Goal: Information Seeking & Learning: Check status

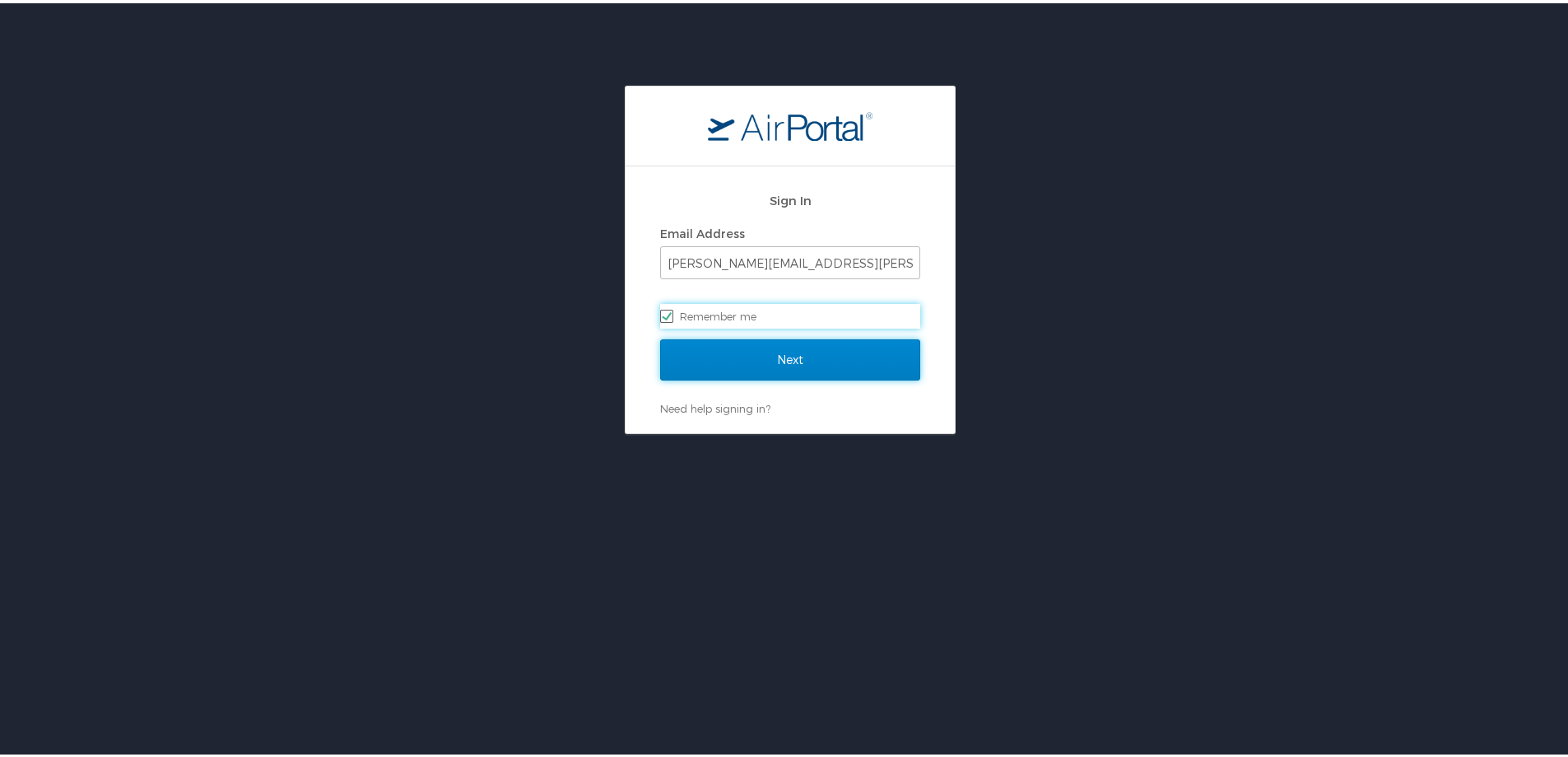
click at [763, 341] on input "Next" at bounding box center [790, 356] width 260 height 41
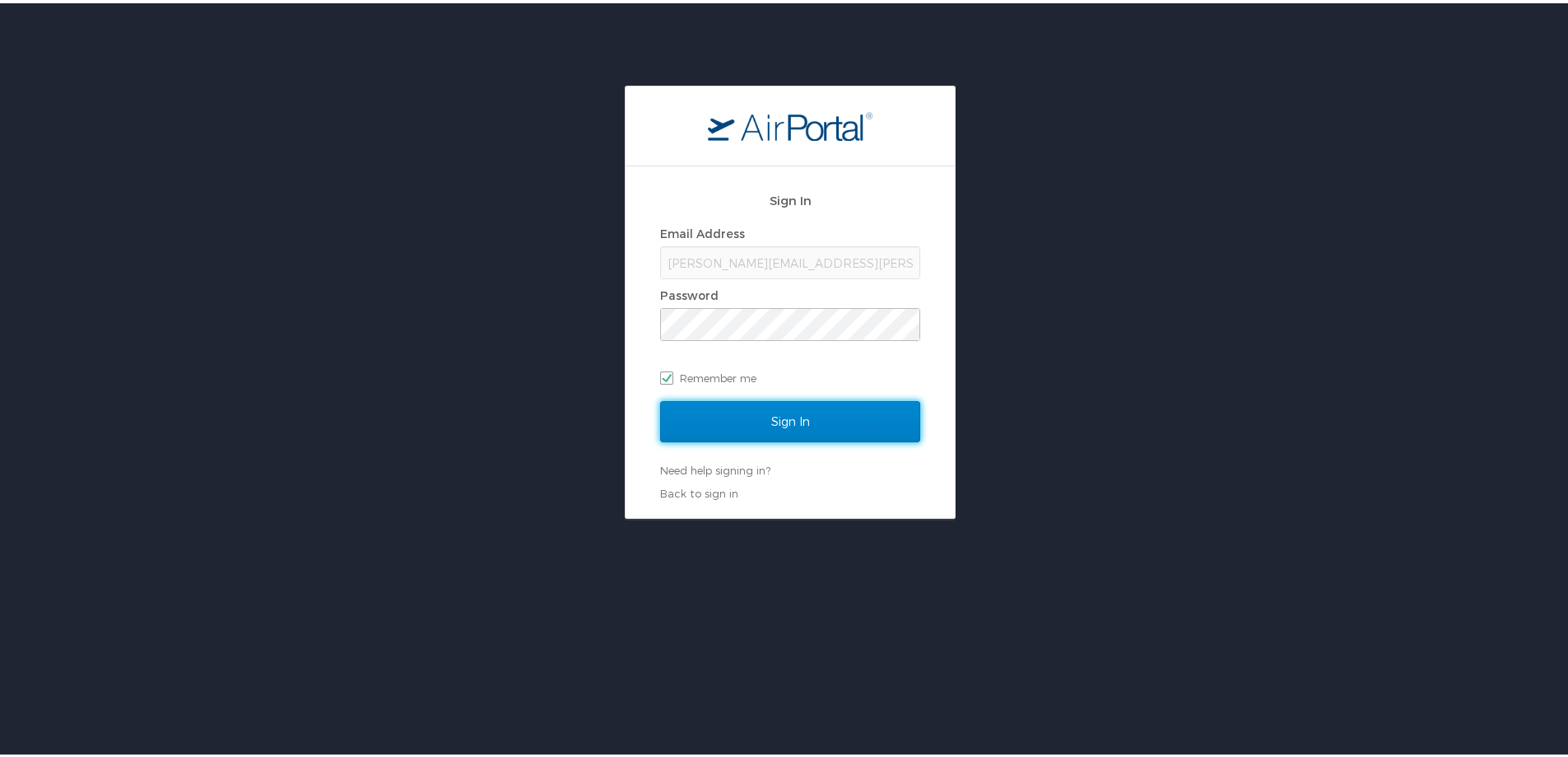
click at [722, 423] on input "Sign In" at bounding box center [790, 417] width 260 height 41
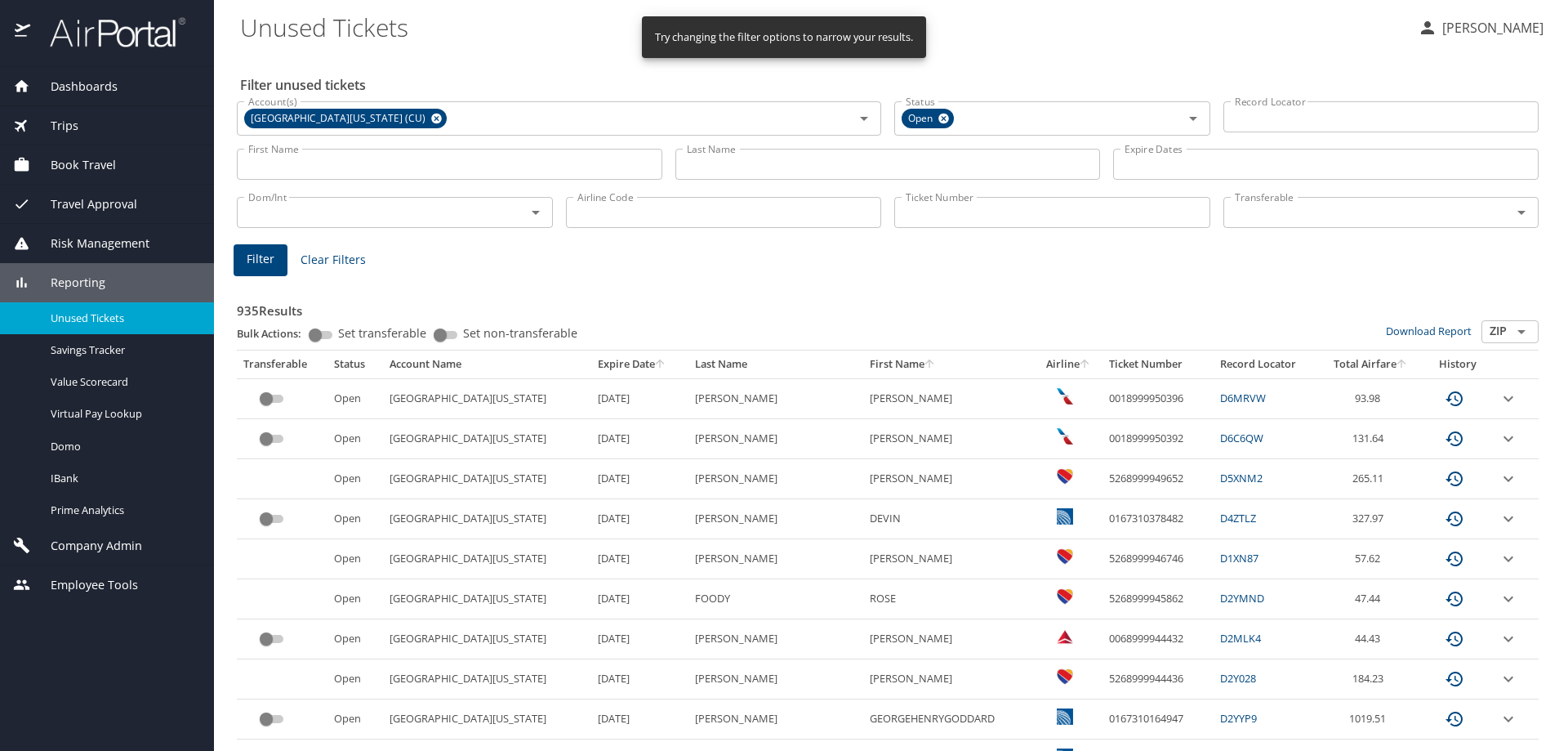
click at [696, 163] on input "Last Name" at bounding box center [888, 164] width 425 height 31
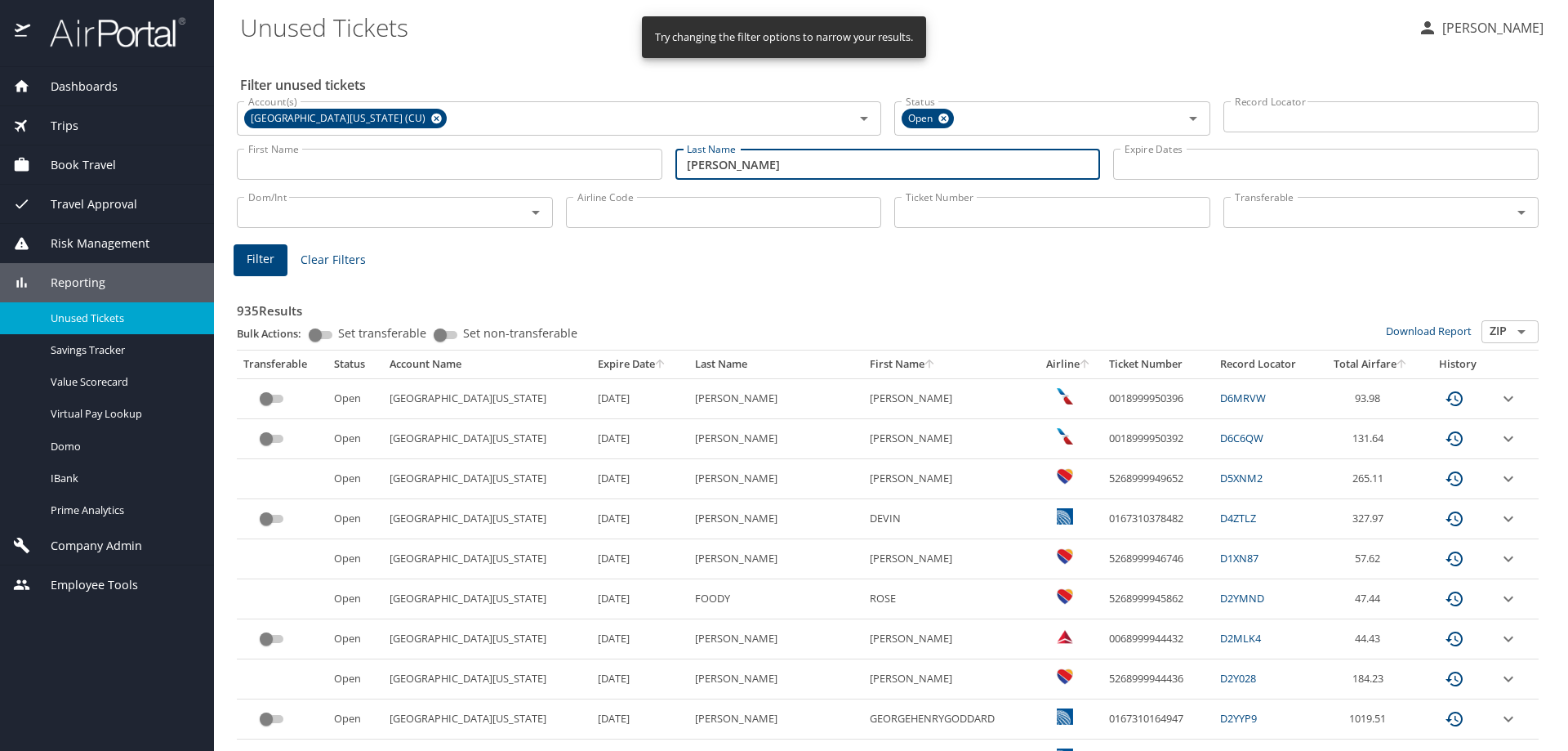
click at [258, 251] on span "Filter" at bounding box center [261, 260] width 28 height 21
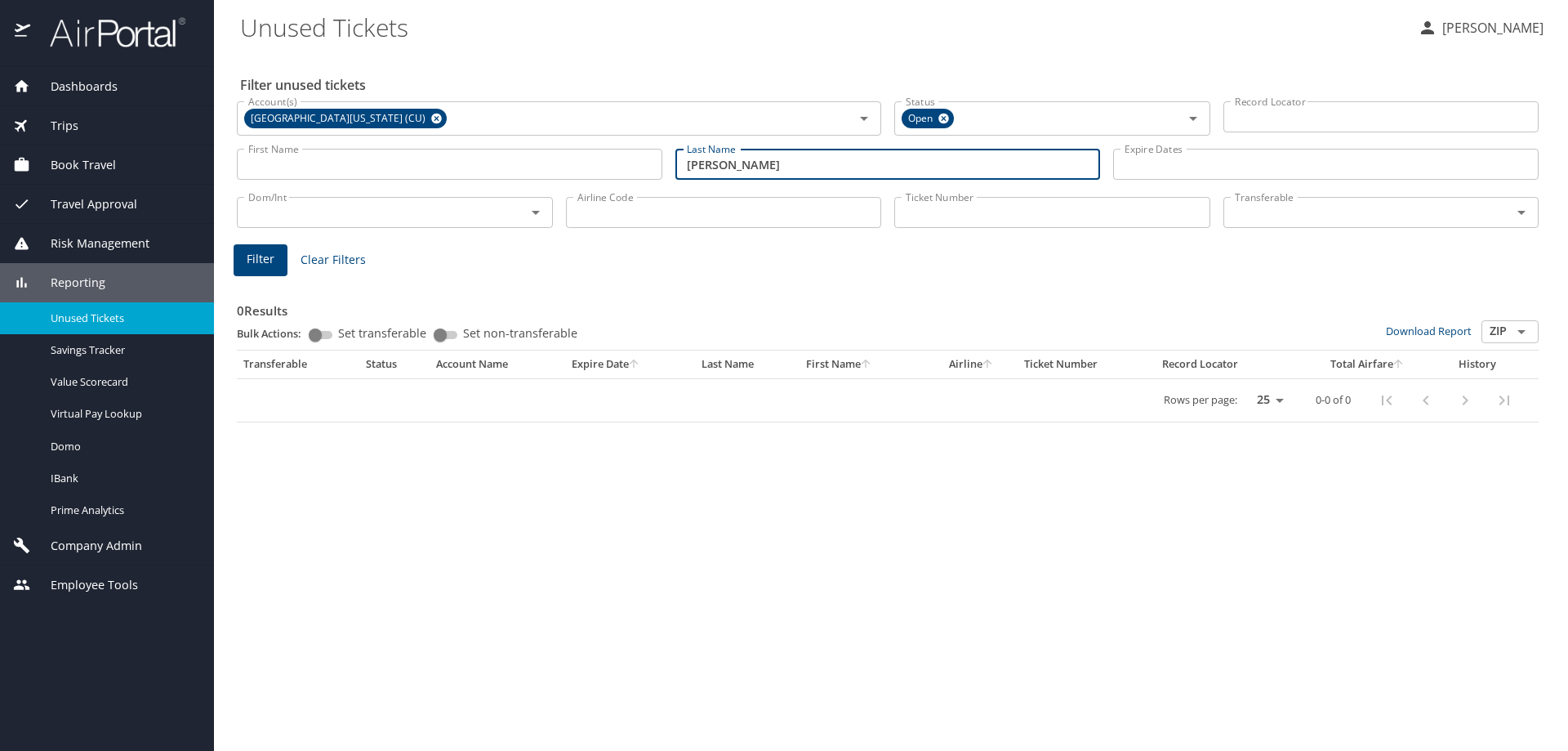
drag, startPoint x: 744, startPoint y: 155, endPoint x: 675, endPoint y: 160, distance: 69.2
click at [675, 160] on input "Foster" at bounding box center [888, 164] width 425 height 31
type input "Carroll"
click at [266, 260] on span "Filter" at bounding box center [261, 260] width 28 height 21
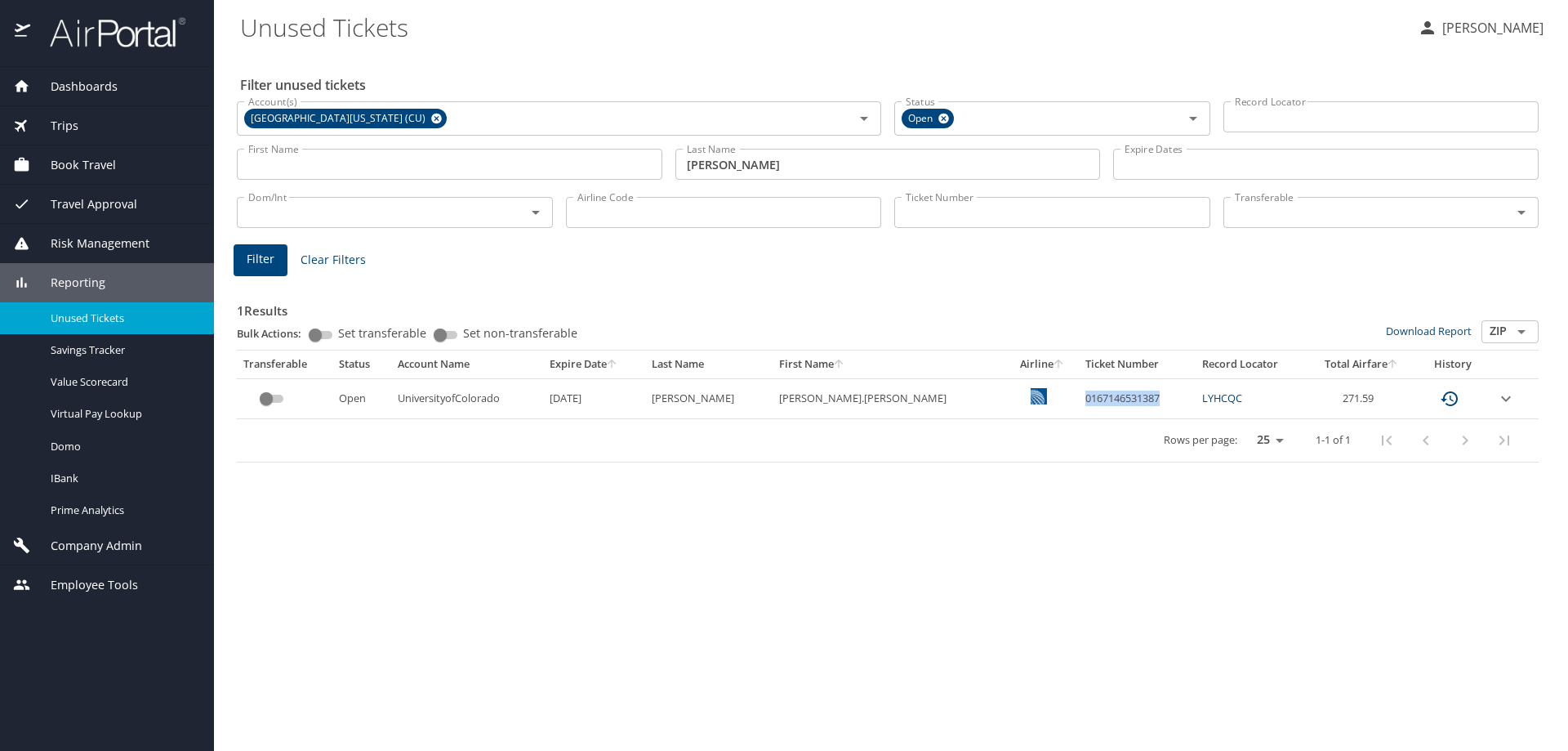
drag, startPoint x: 1102, startPoint y: 395, endPoint x: 1022, endPoint y: 400, distance: 80.2
click at [1079, 400] on td "0167146531387" at bounding box center [1137, 398] width 118 height 40
copy td "0167146531387"
click at [573, 513] on div "Filter unused tickets Account(s) University of Colorado (CU) Account(s) Status …" at bounding box center [891, 402] width 1302 height 698
click at [433, 456] on div "Rows per page: 25 50 100 1-1 of 1" at bounding box center [884, 439] width 1282 height 42
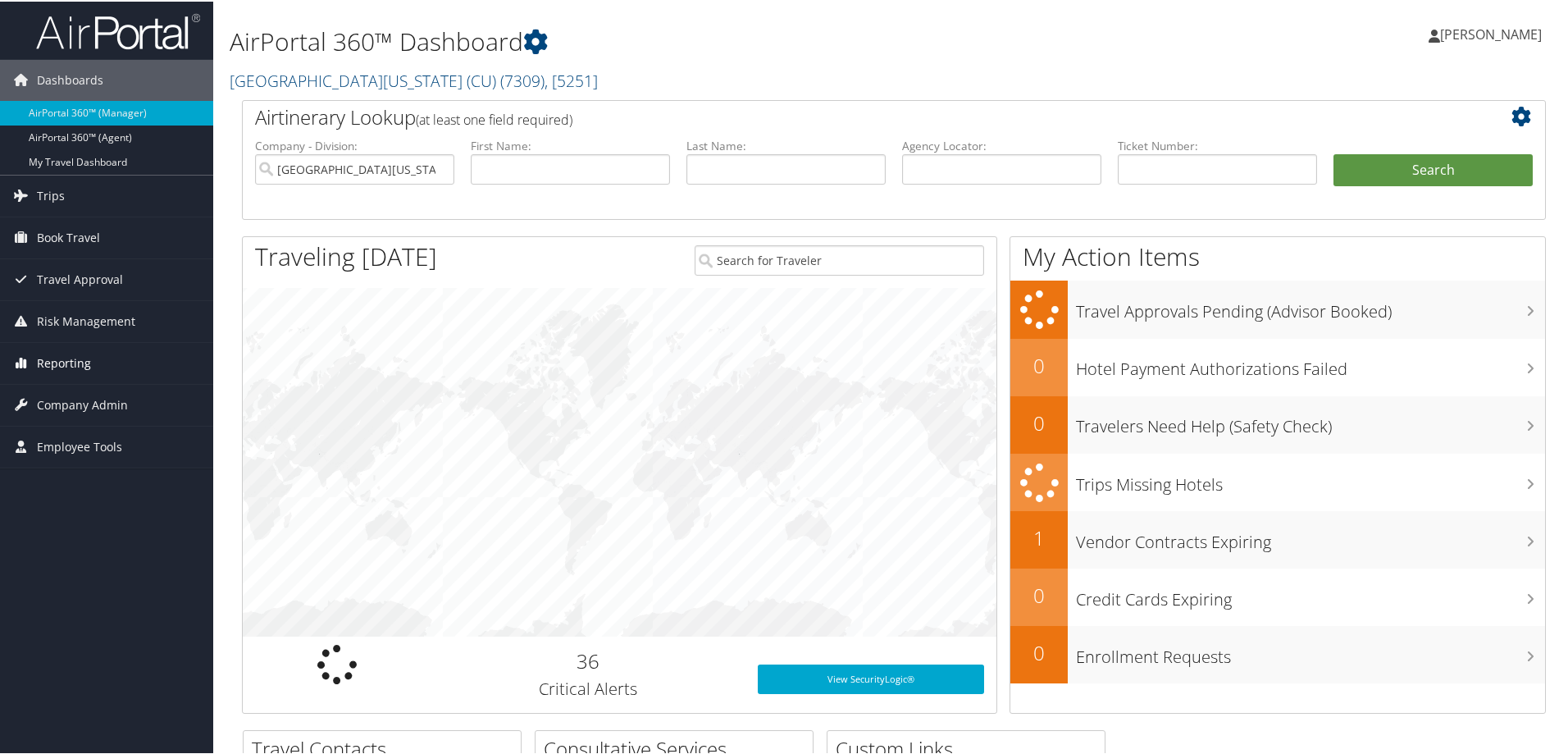
click at [58, 360] on span "Reporting" at bounding box center [63, 361] width 54 height 41
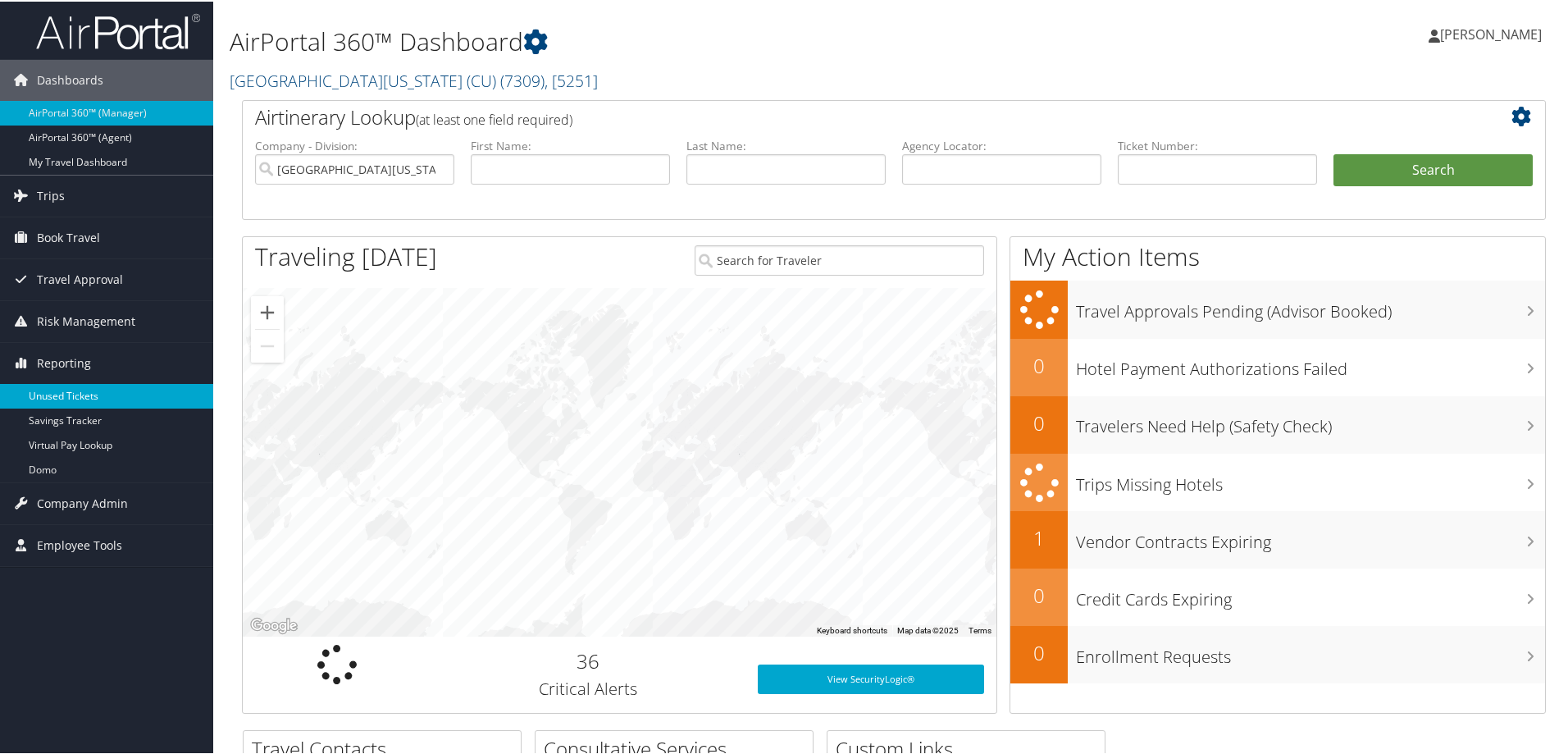
click at [88, 389] on link "Unused Tickets" at bounding box center [107, 395] width 213 height 25
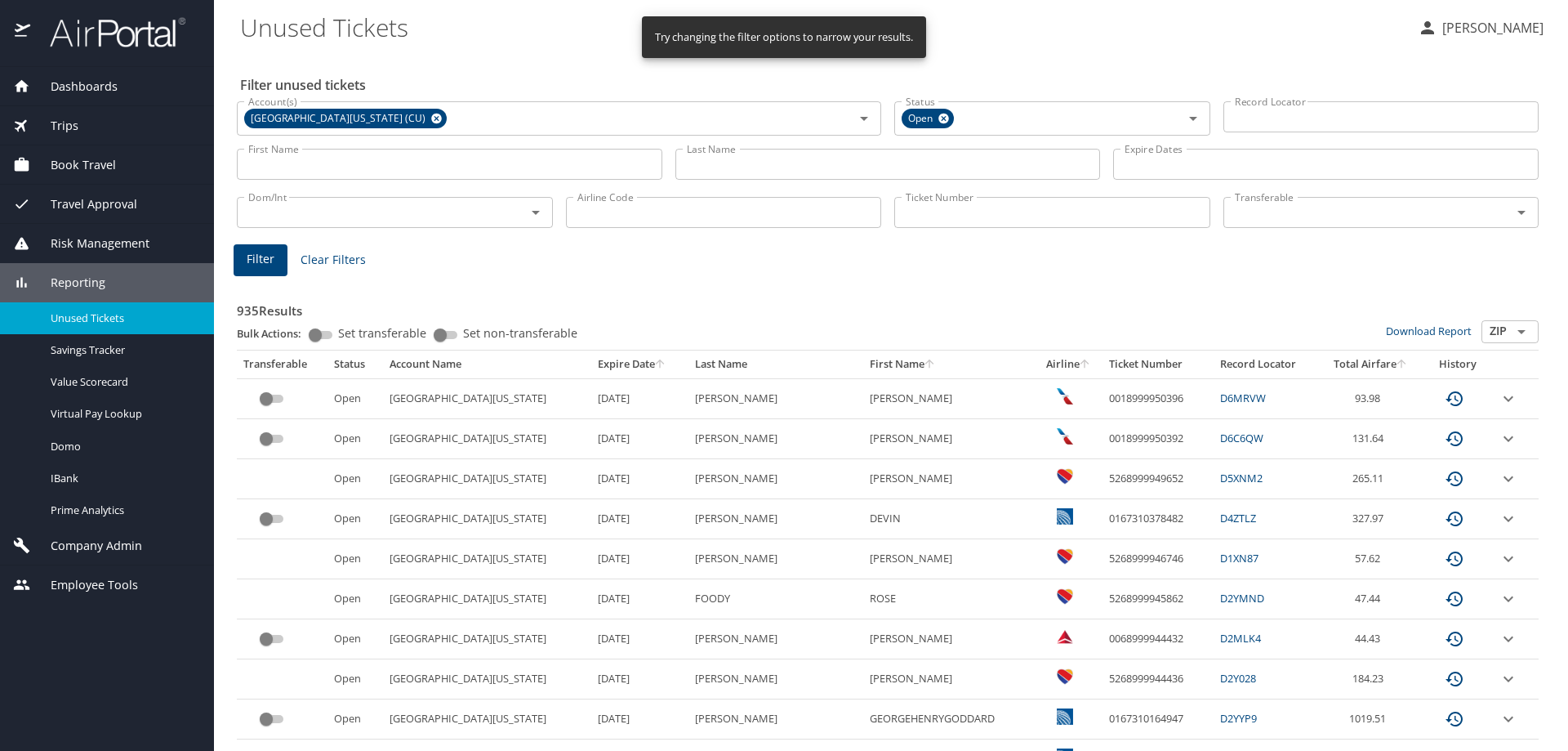
click at [68, 131] on span "Trips" at bounding box center [54, 125] width 48 height 18
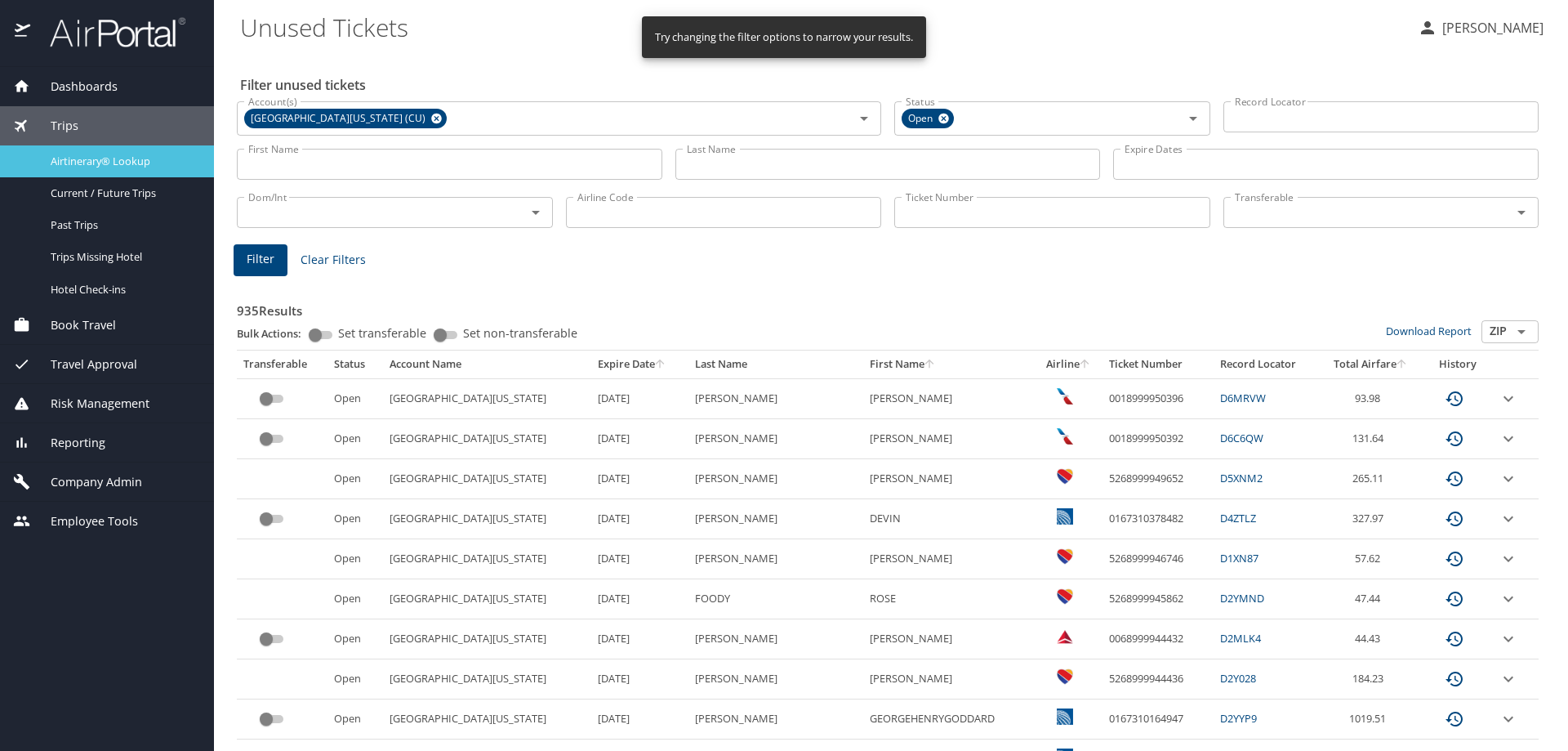
click at [79, 170] on div "Airtinerary® Lookup" at bounding box center [107, 162] width 188 height 19
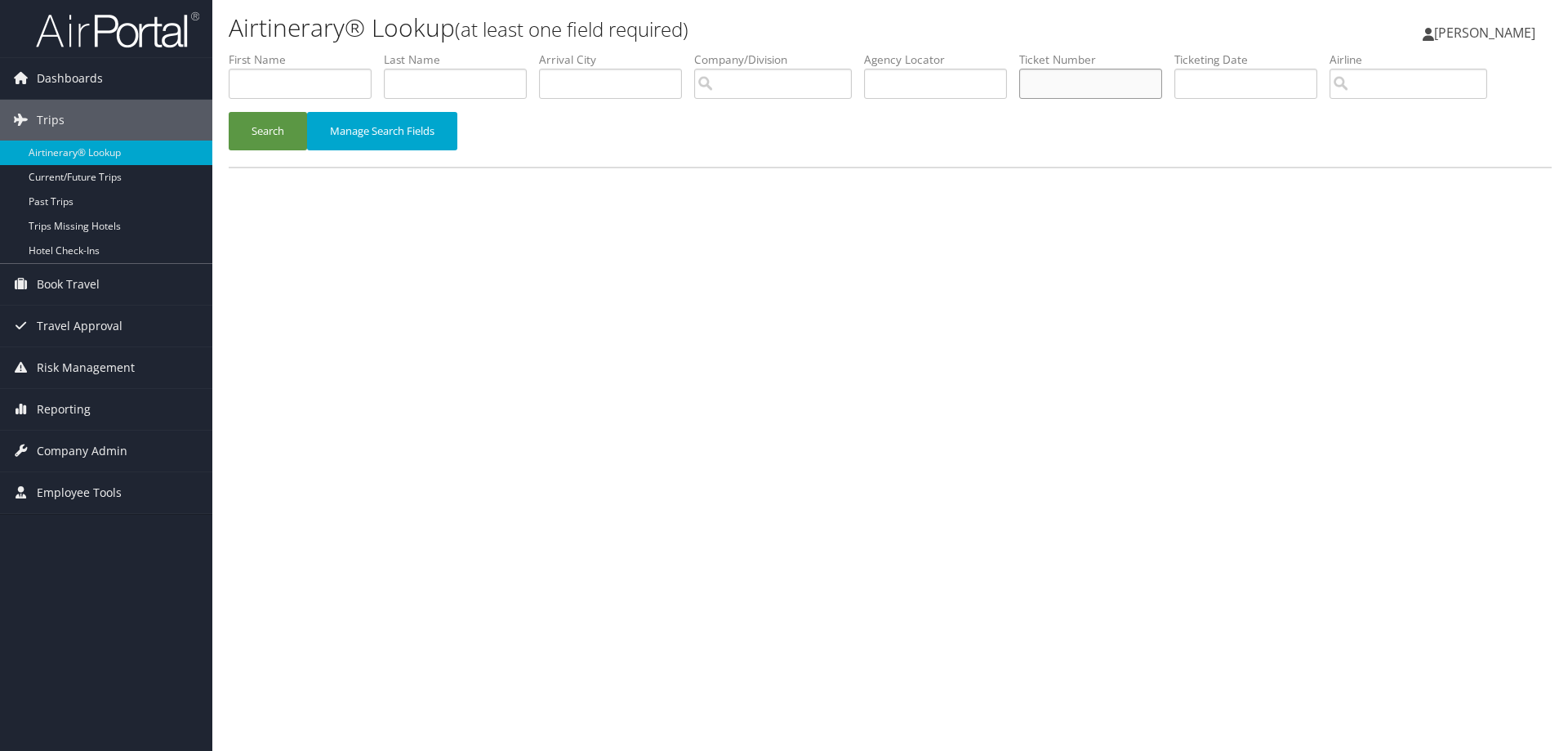
click at [1057, 75] on input "text" at bounding box center [1091, 84] width 143 height 30
type input "0167146531387"
click at [257, 131] on button "Search" at bounding box center [267, 131] width 78 height 39
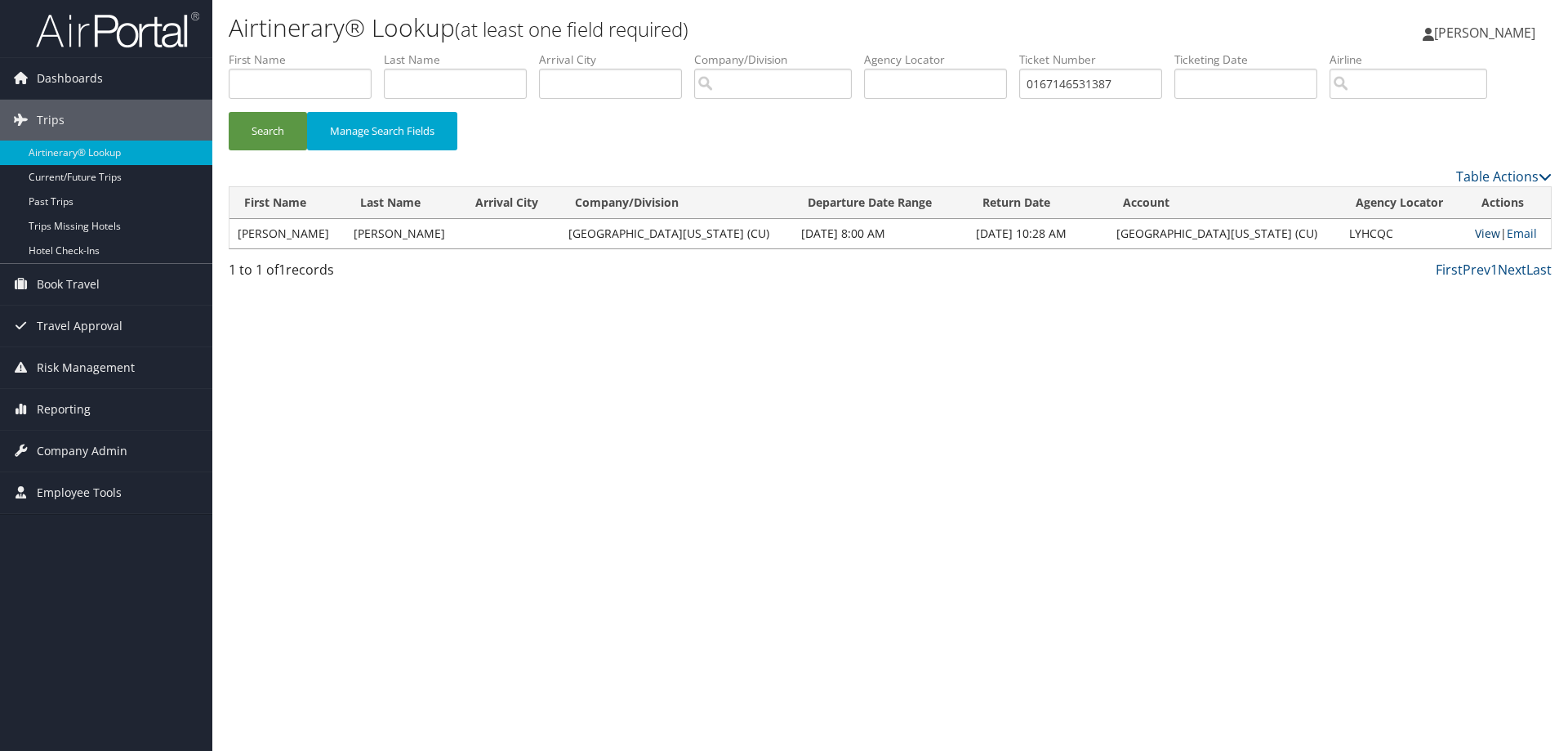
click at [1475, 234] on link "View" at bounding box center [1487, 233] width 25 height 15
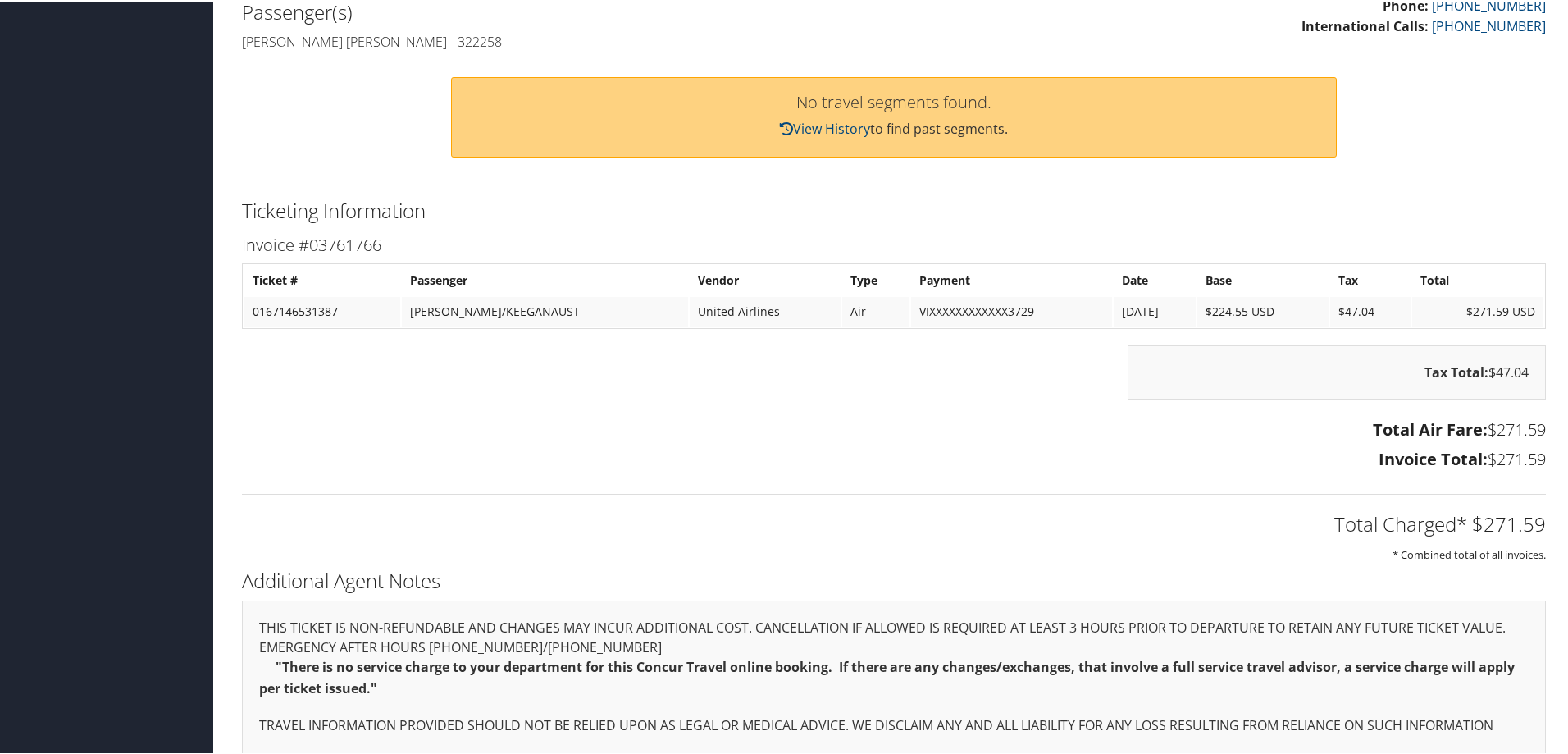
scroll to position [738, 0]
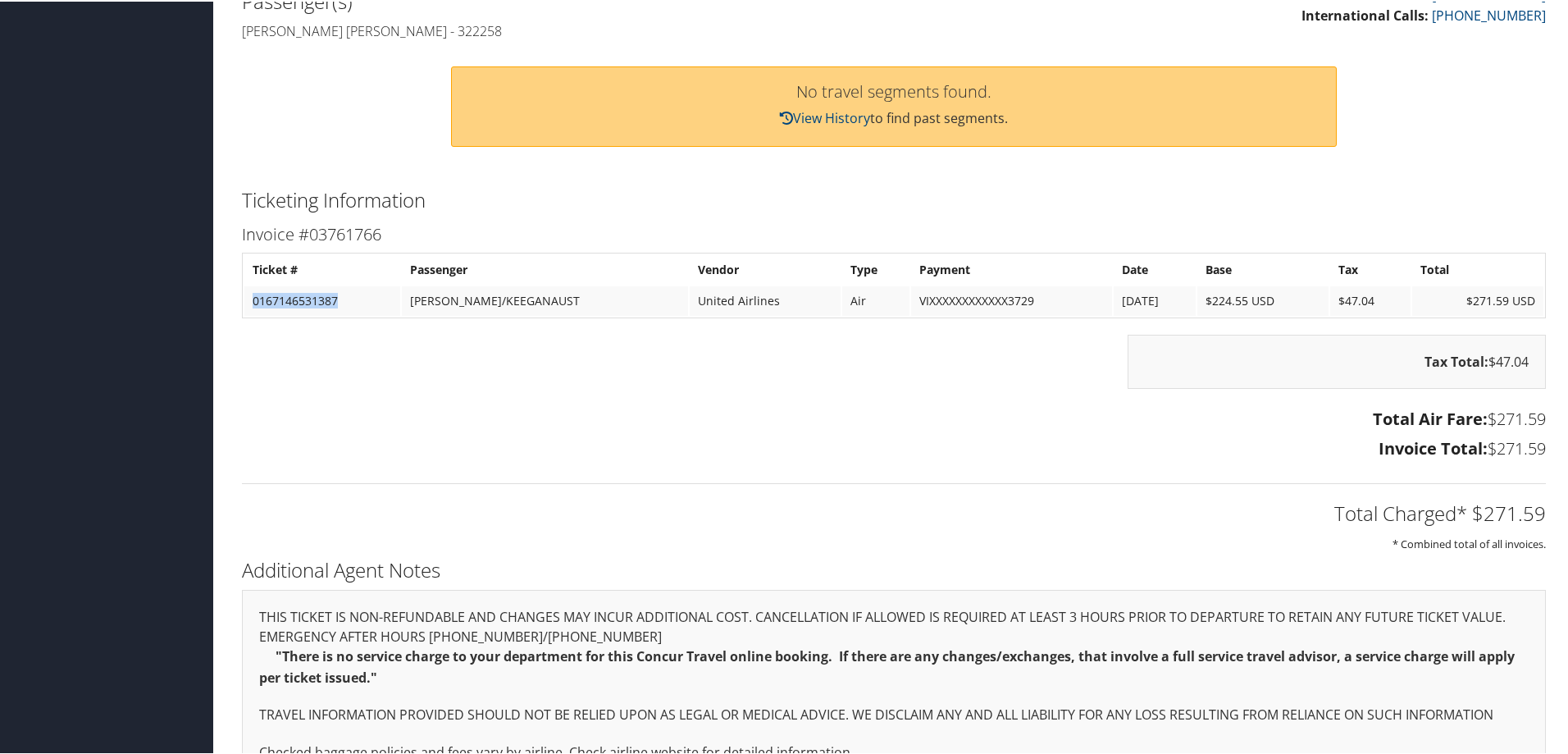
drag, startPoint x: 348, startPoint y: 301, endPoint x: 255, endPoint y: 300, distance: 93.0
click at [255, 300] on td "0167146531387" at bounding box center [322, 299] width 156 height 29
copy td "0167146531387"
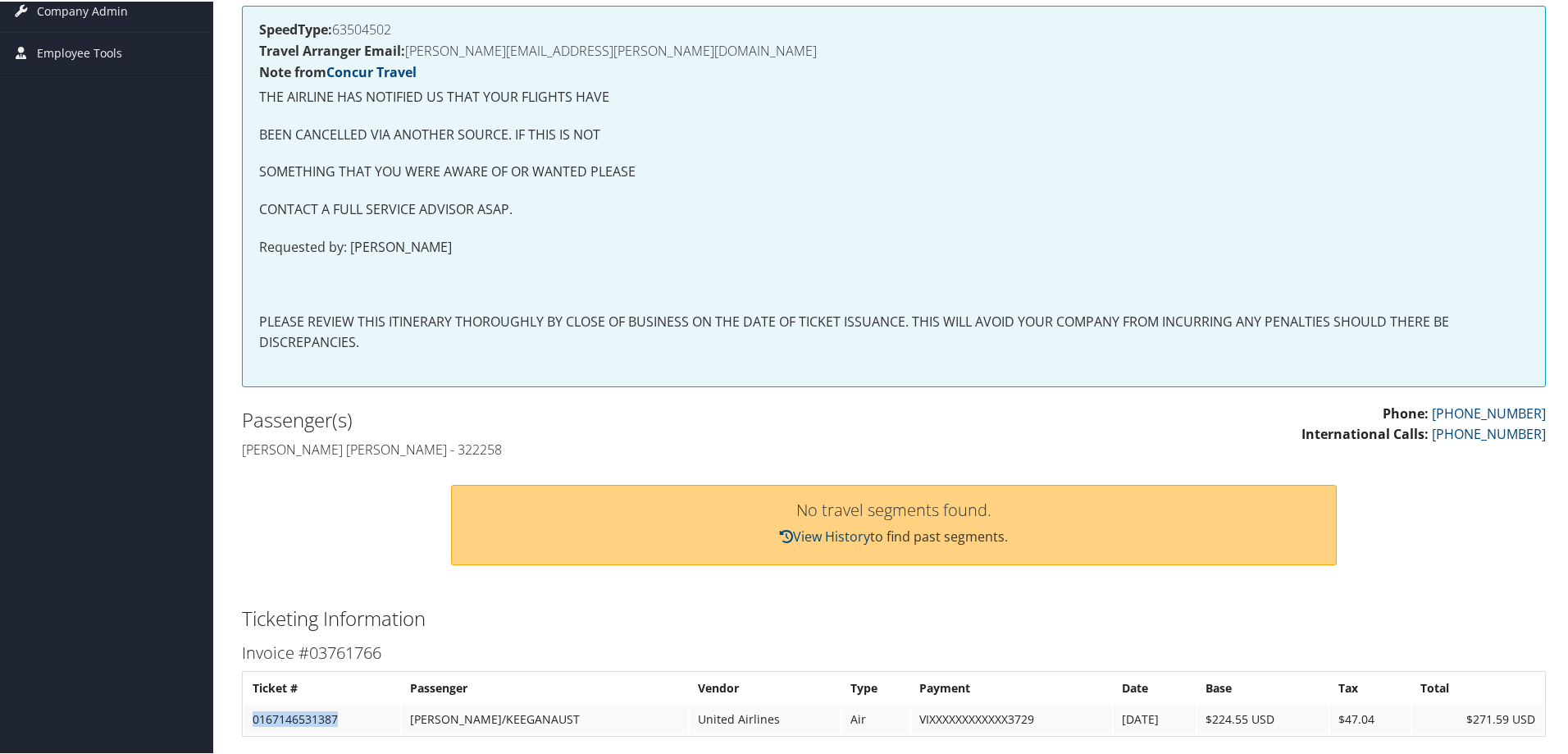
scroll to position [82, 0]
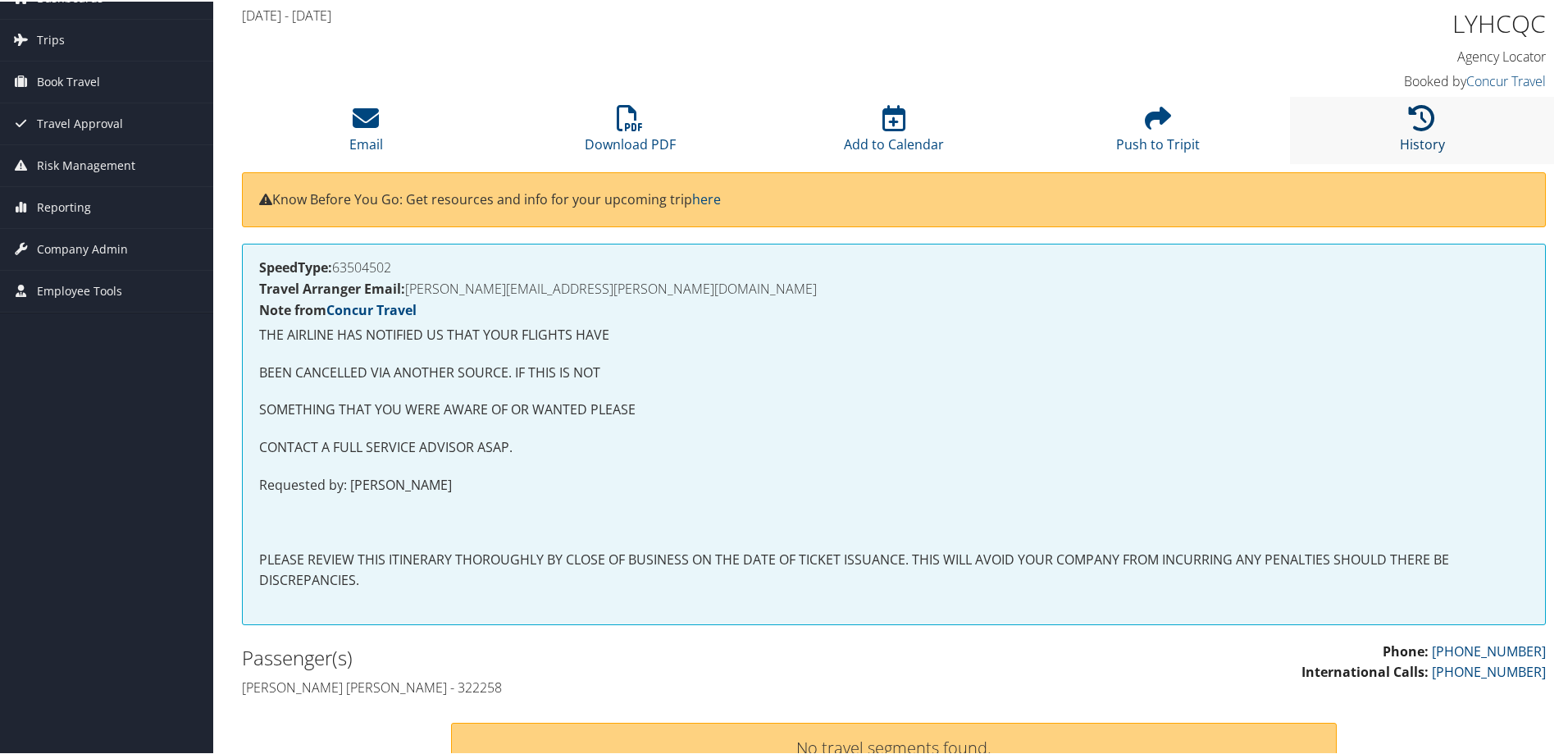
click at [1409, 123] on icon at bounding box center [1423, 116] width 26 height 26
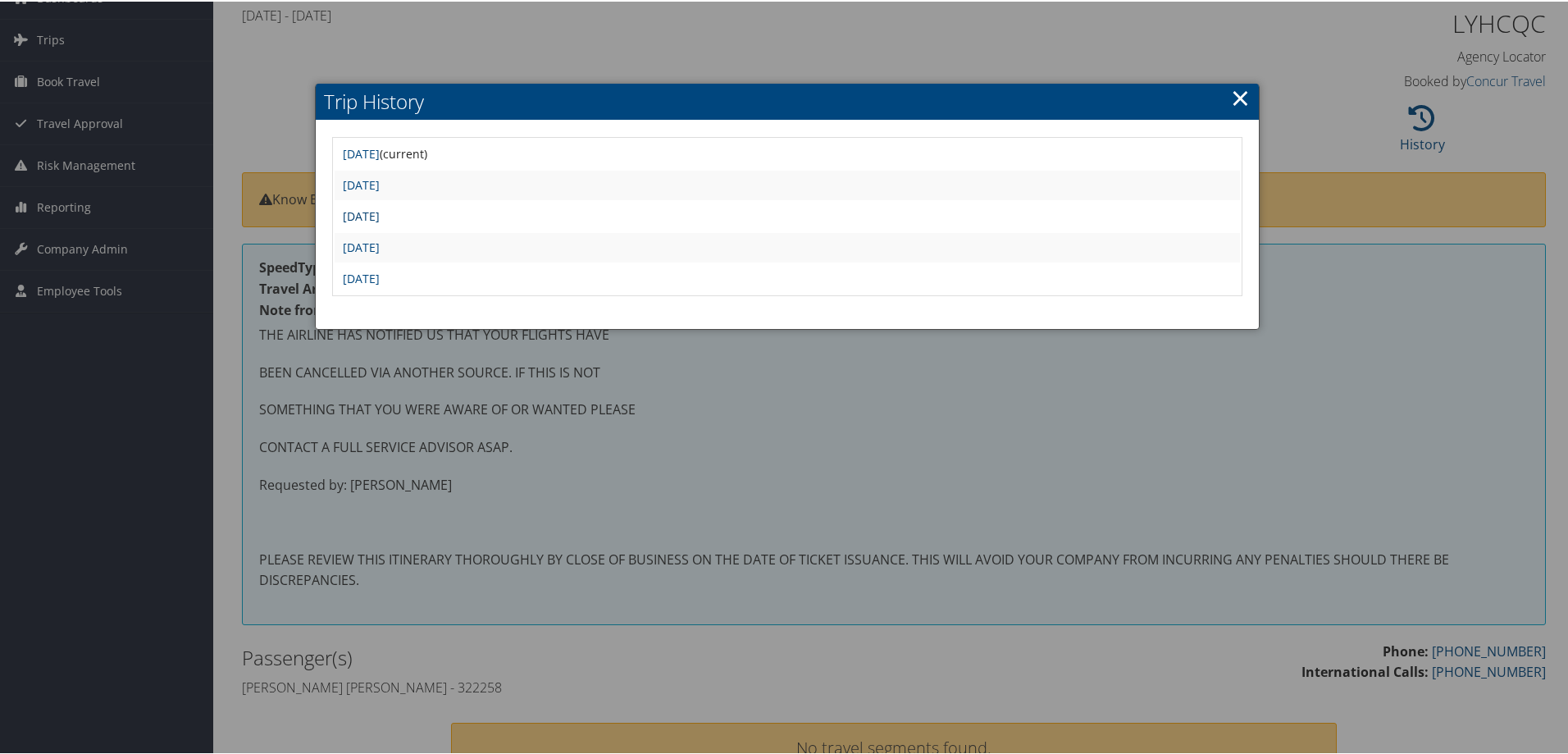
click at [379, 213] on link "Tue Nov 12 09:30:46 MST 2024" at bounding box center [361, 214] width 37 height 15
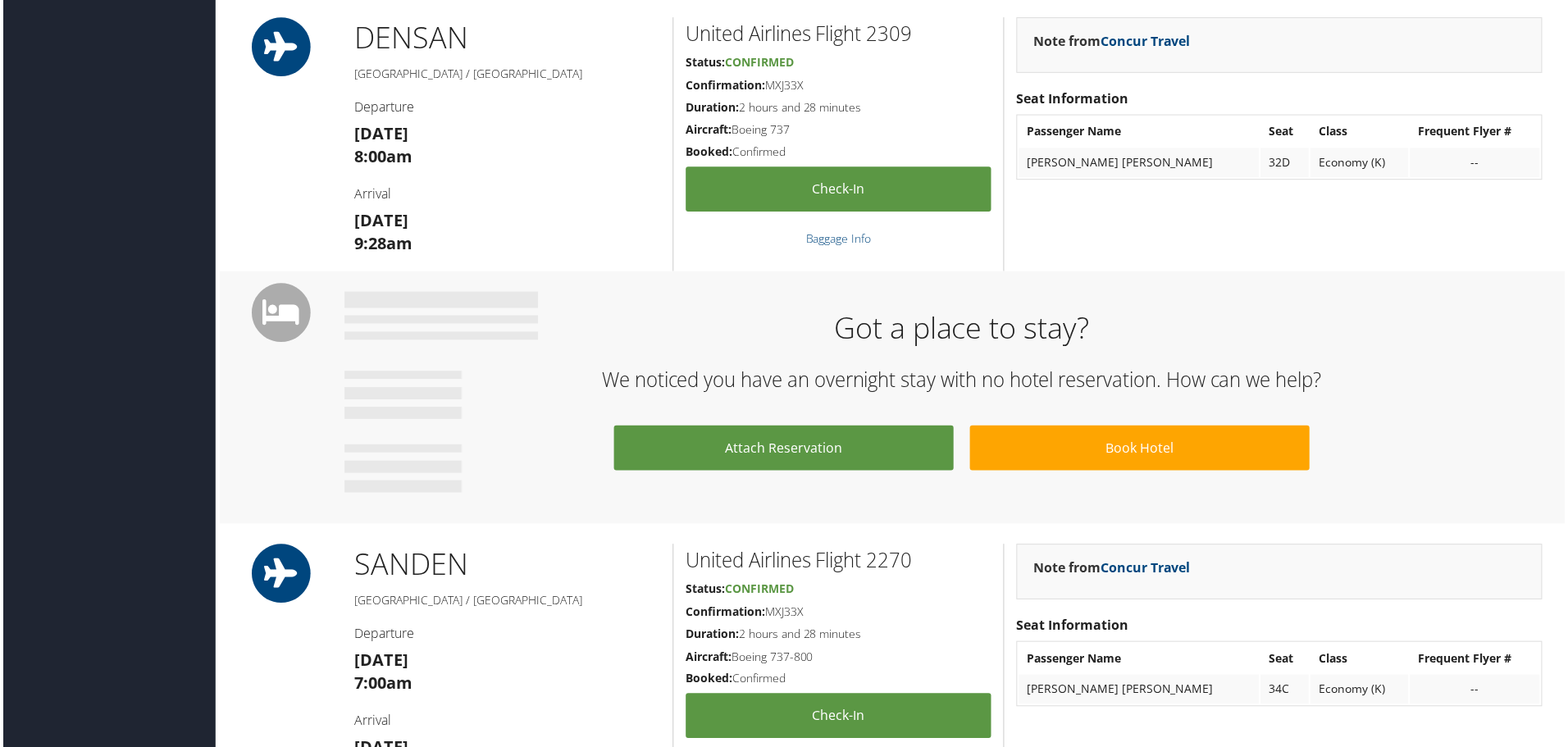
scroll to position [984, 0]
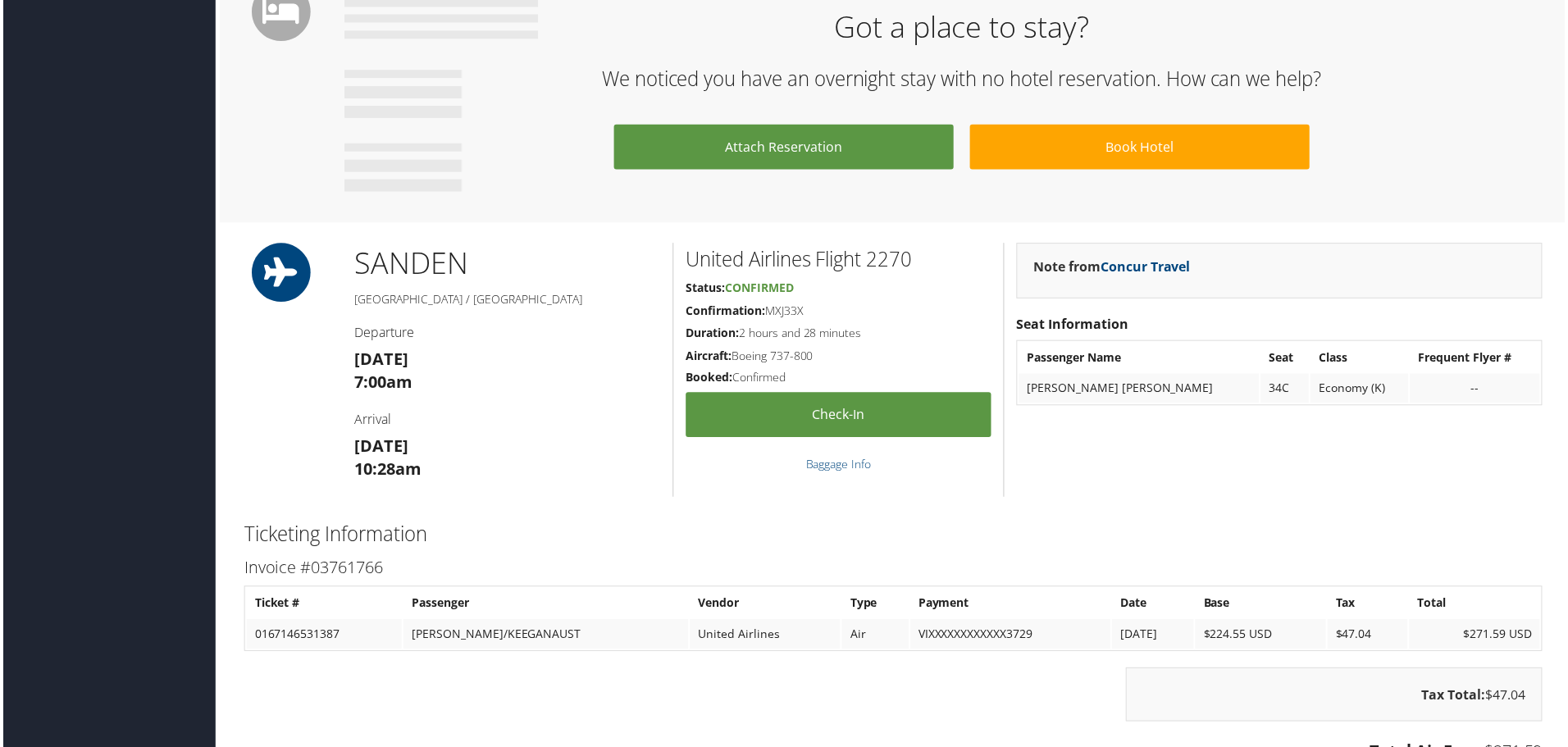
drag, startPoint x: 810, startPoint y: 312, endPoint x: 766, endPoint y: 312, distance: 44.0
click at [766, 312] on h5 "Confirmation: MXJ33X" at bounding box center [839, 312] width 307 height 16
copy h5 "MXJ33X"
